Goal: Information Seeking & Learning: Learn about a topic

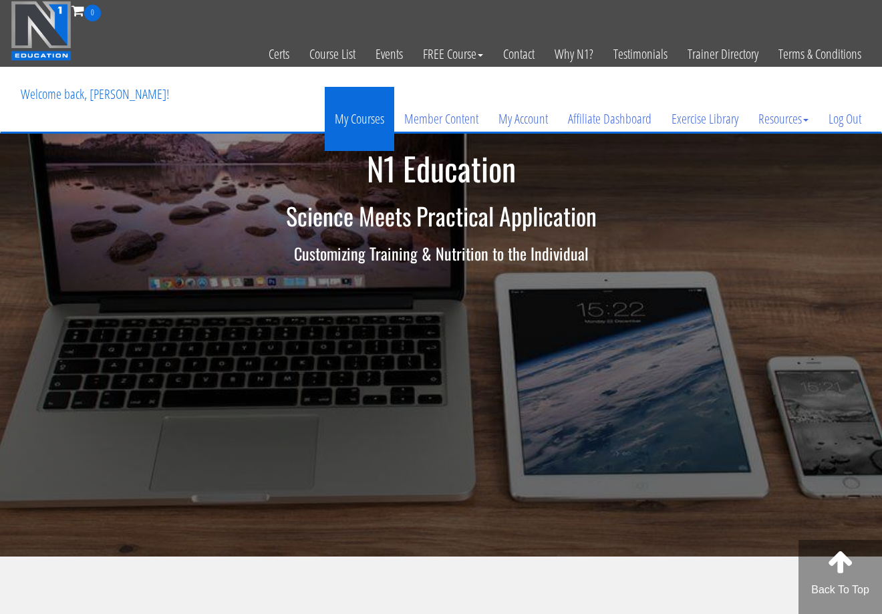
click at [372, 108] on link "My Courses" at bounding box center [359, 119] width 69 height 64
click at [354, 120] on link "My Courses" at bounding box center [359, 119] width 69 height 64
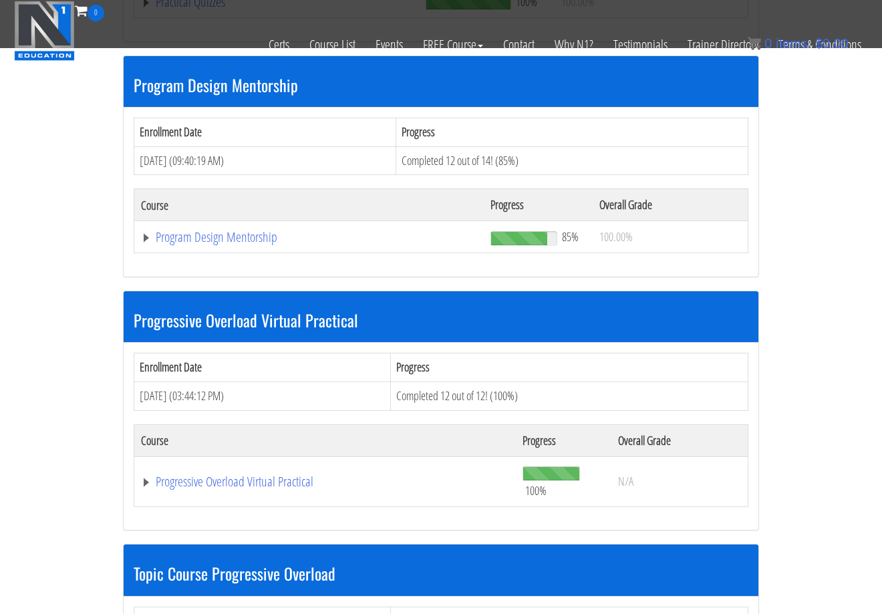
scroll to position [1836, 0]
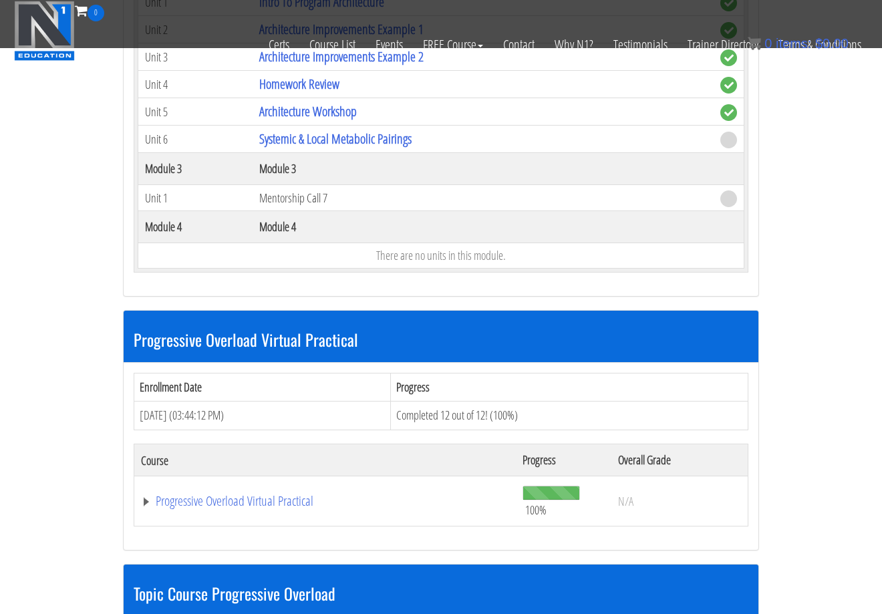
scroll to position [2342, 0]
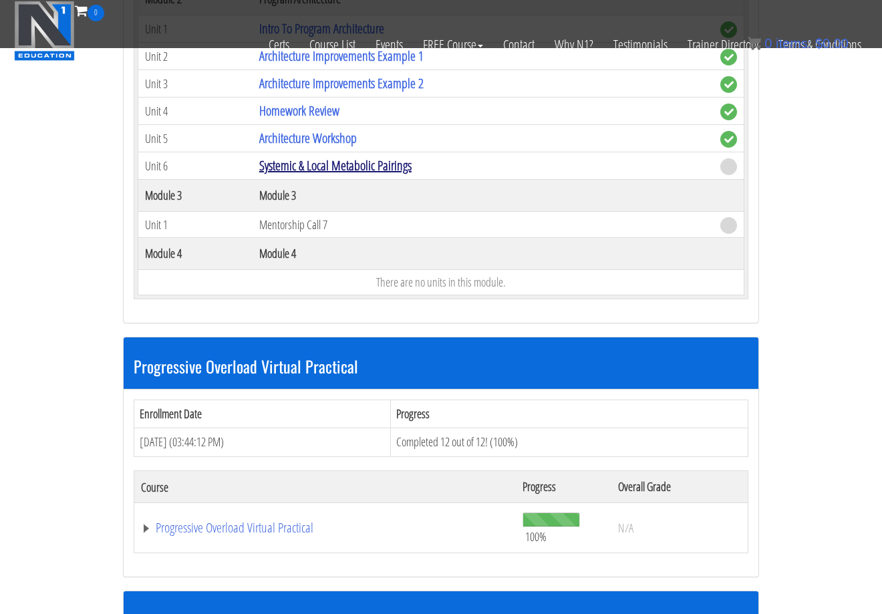
click at [356, 156] on link "Systemic & Local Metabolic Pairings" at bounding box center [335, 165] width 152 height 18
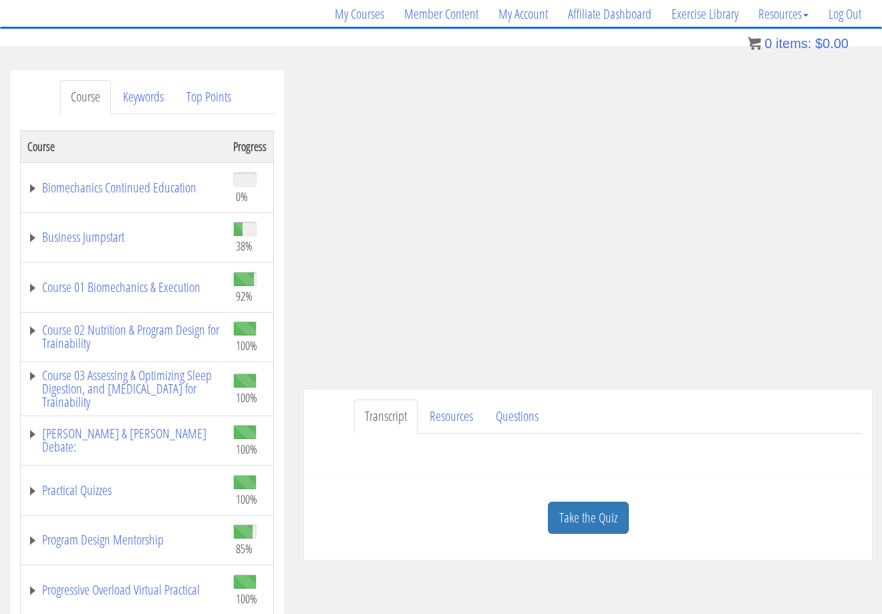
scroll to position [117, 0]
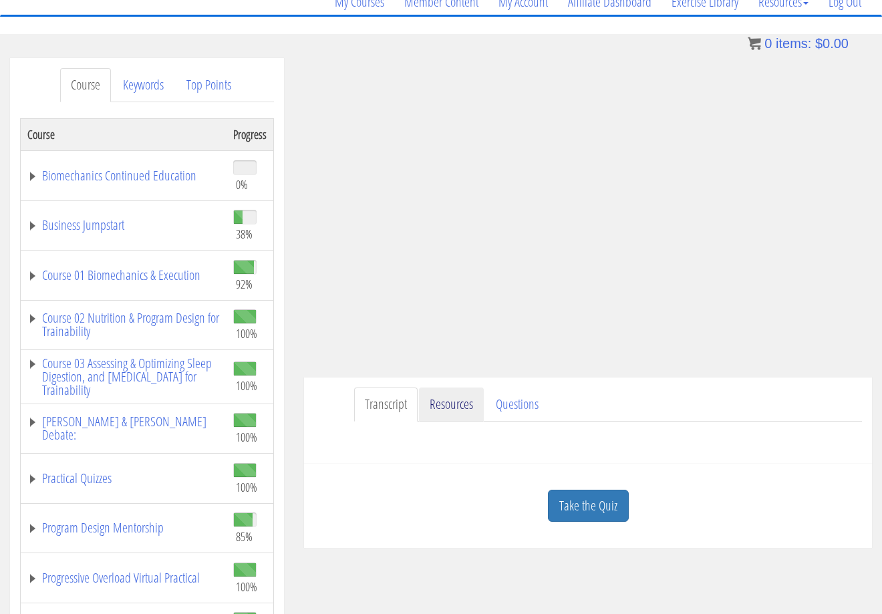
click at [455, 403] on link "Resources" at bounding box center [451, 404] width 65 height 34
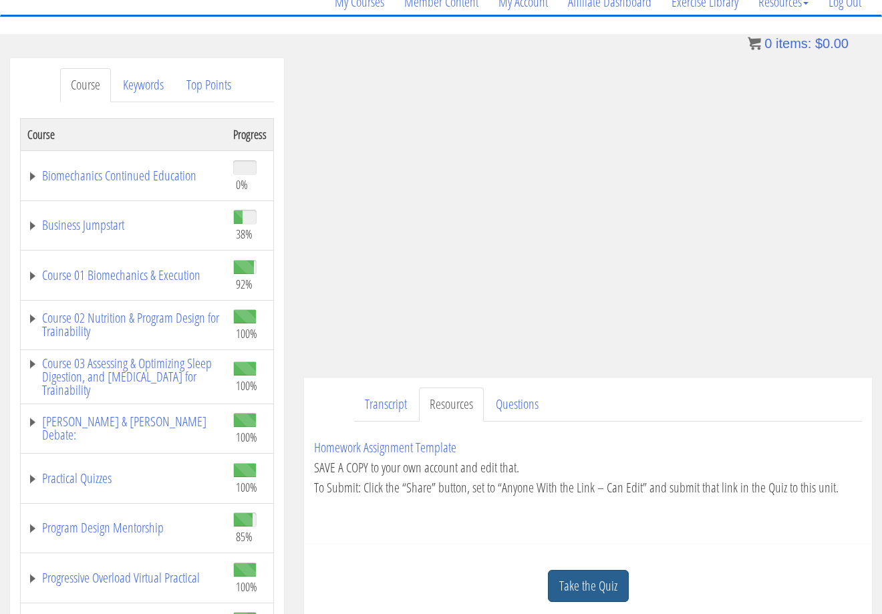
click at [585, 592] on link "Take the Quiz" at bounding box center [588, 586] width 81 height 33
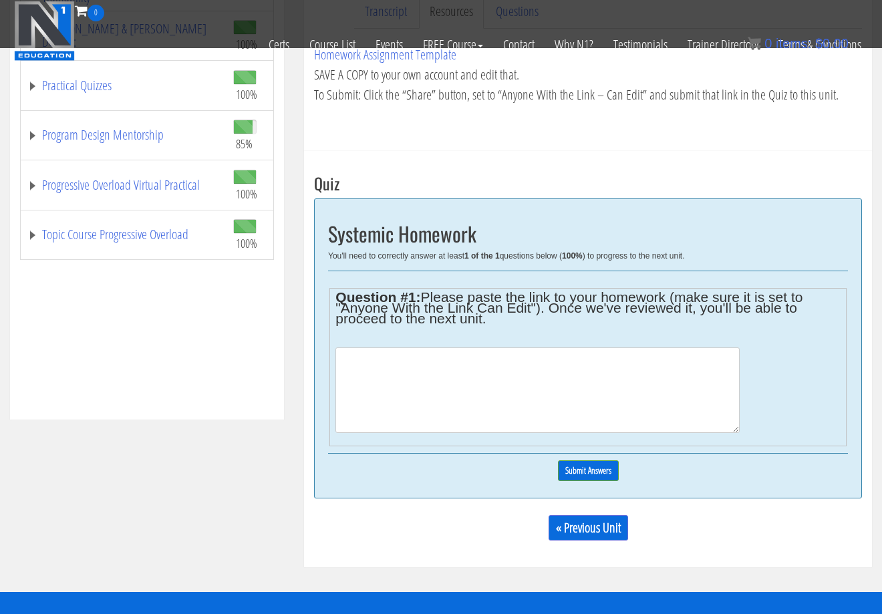
scroll to position [434, 0]
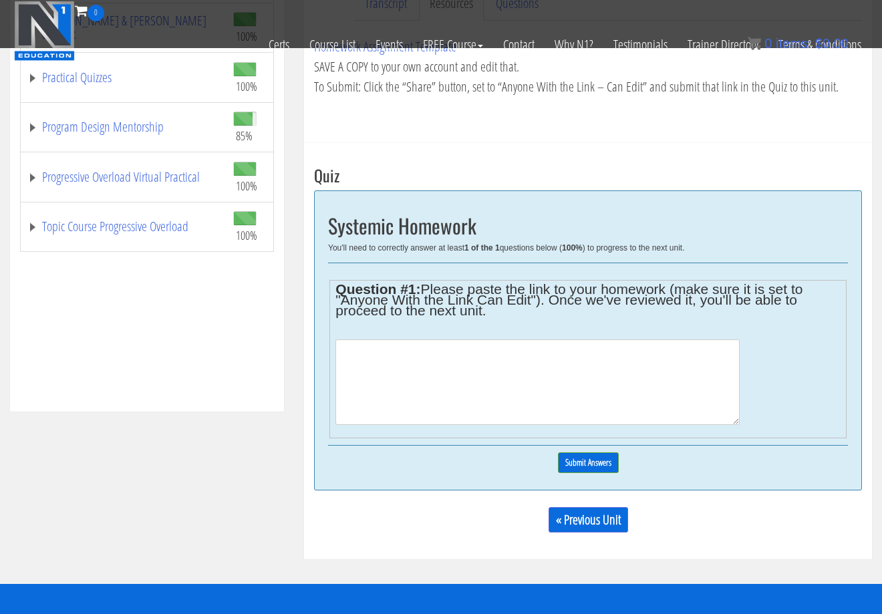
click at [559, 380] on textarea at bounding box center [537, 382] width 404 height 86
click at [459, 361] on textarea at bounding box center [537, 382] width 404 height 86
paste textarea "https://docs.google.com/spreadsheets/d/1R0WhfPyxH5jEvGPmfG0RRqx3_3ej6Sv6J3lU4IZ…"
type textarea "https://docs.google.com/spreadsheets/d/1R0WhfPyxH5jEvGPmfG0RRqx3_3ej6Sv6J3lU4IZ…"
click at [582, 463] on input "Submit Answers" at bounding box center [588, 462] width 61 height 21
